Goal: Check status: Check status

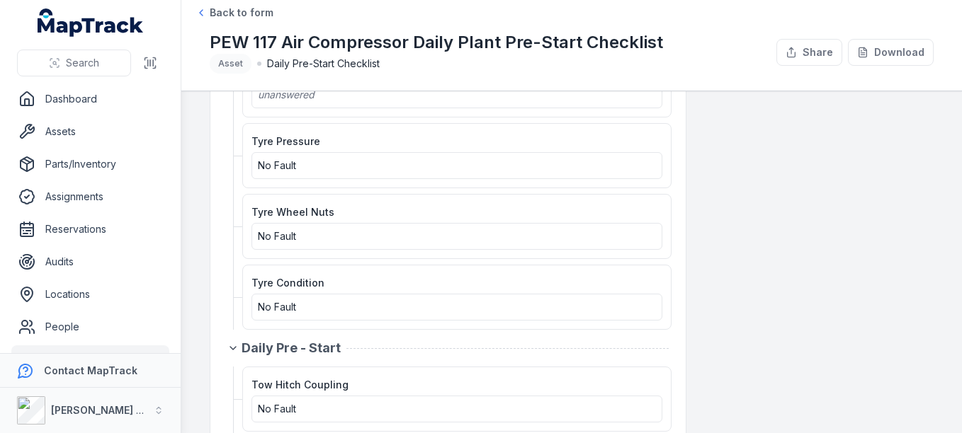
scroll to position [1416, 0]
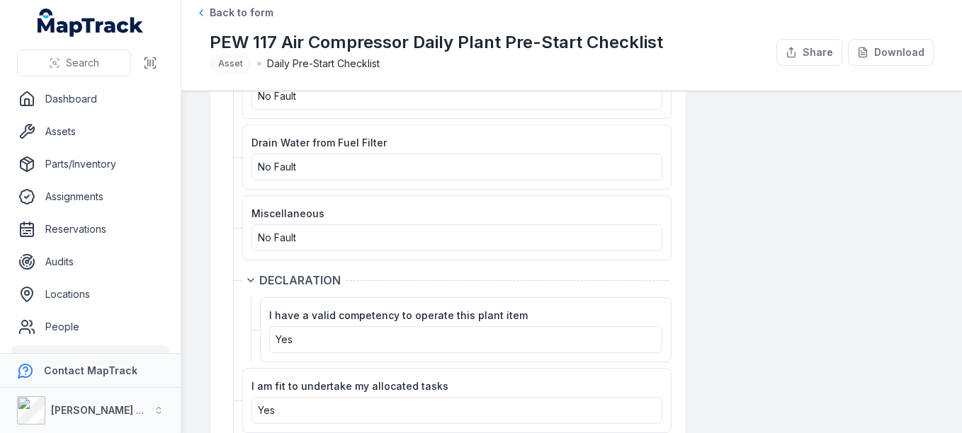
scroll to position [3187, 0]
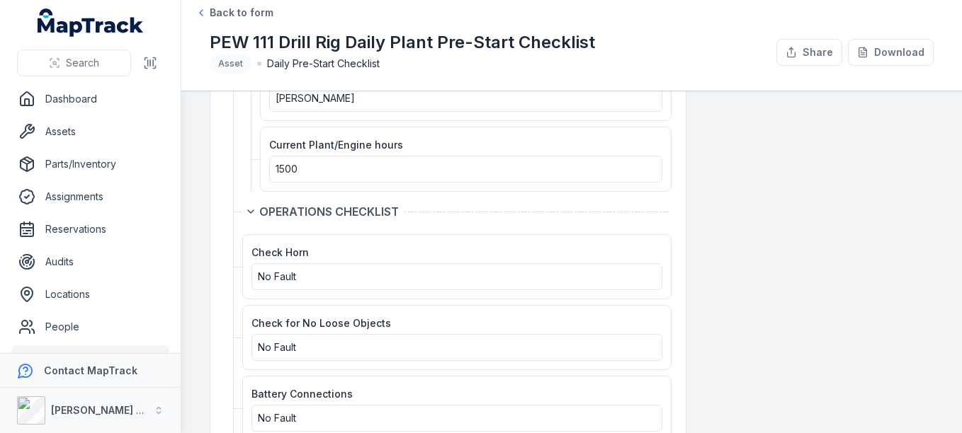
scroll to position [142, 0]
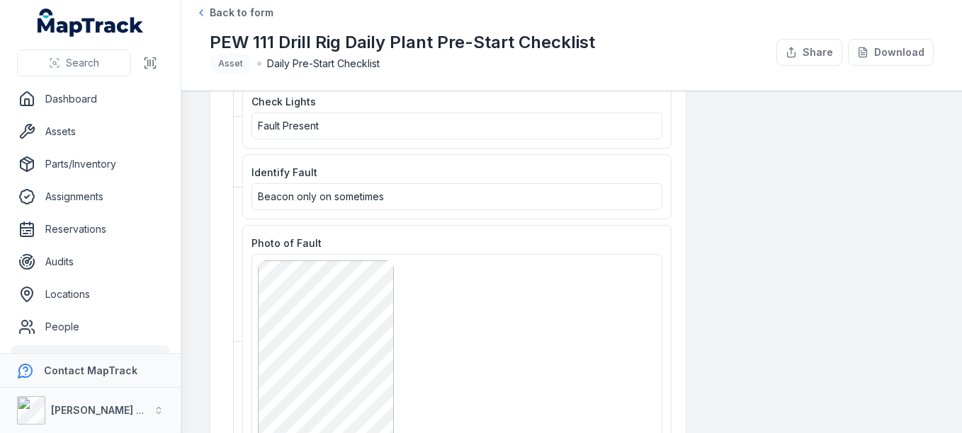
scroll to position [921, 0]
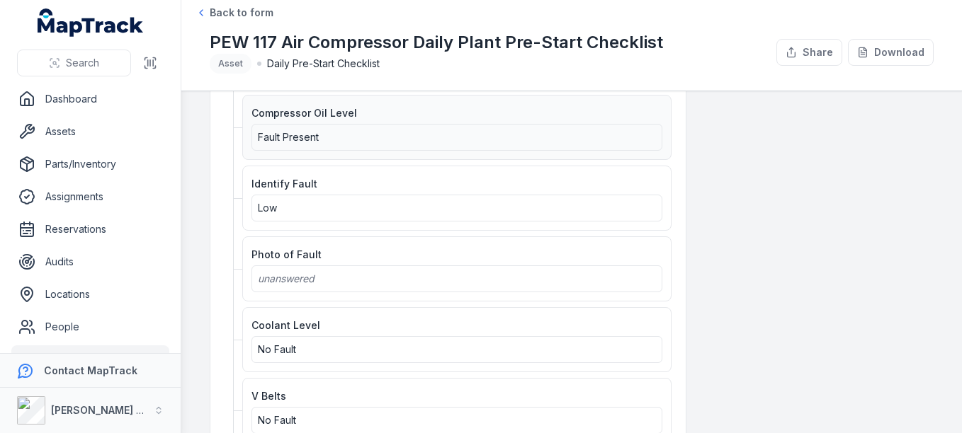
scroll to position [1841, 0]
